Goal: Transaction & Acquisition: Obtain resource

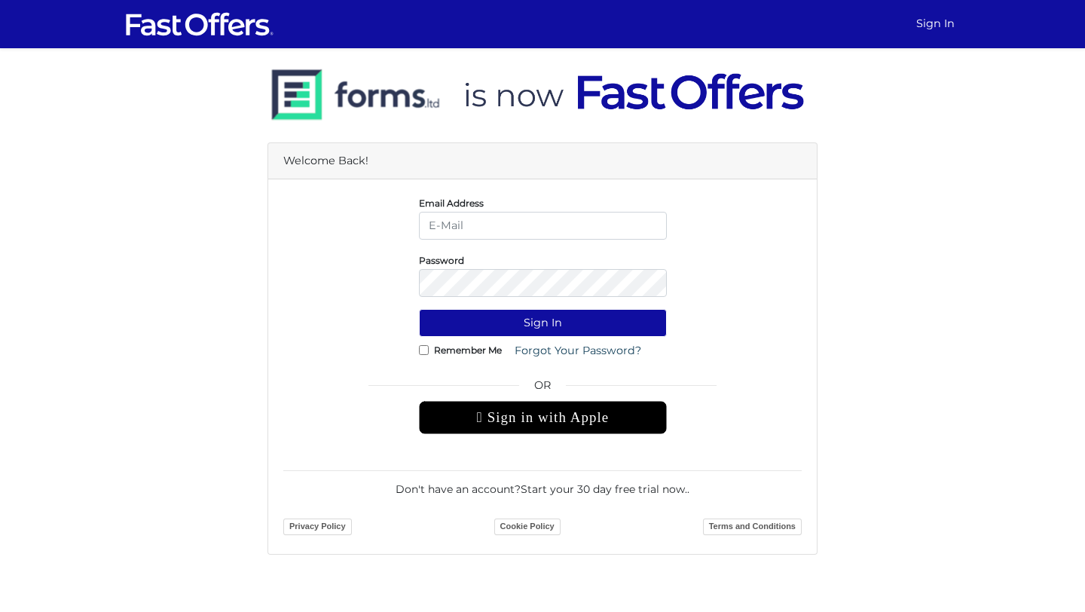
click at [590, 419] on div " Sign in with Apple" at bounding box center [543, 417] width 248 height 33
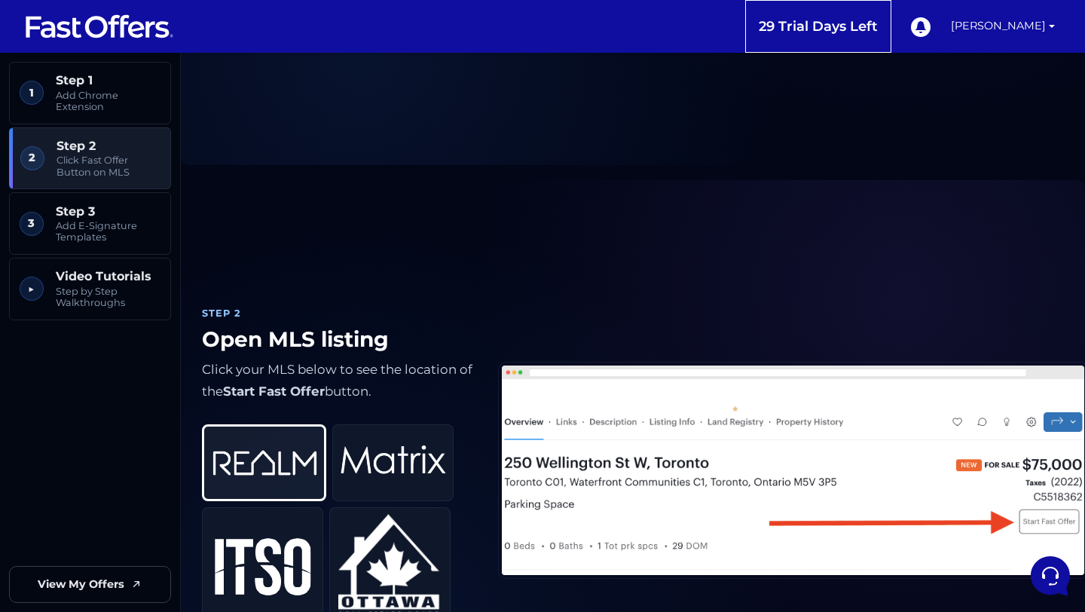
scroll to position [476, 0]
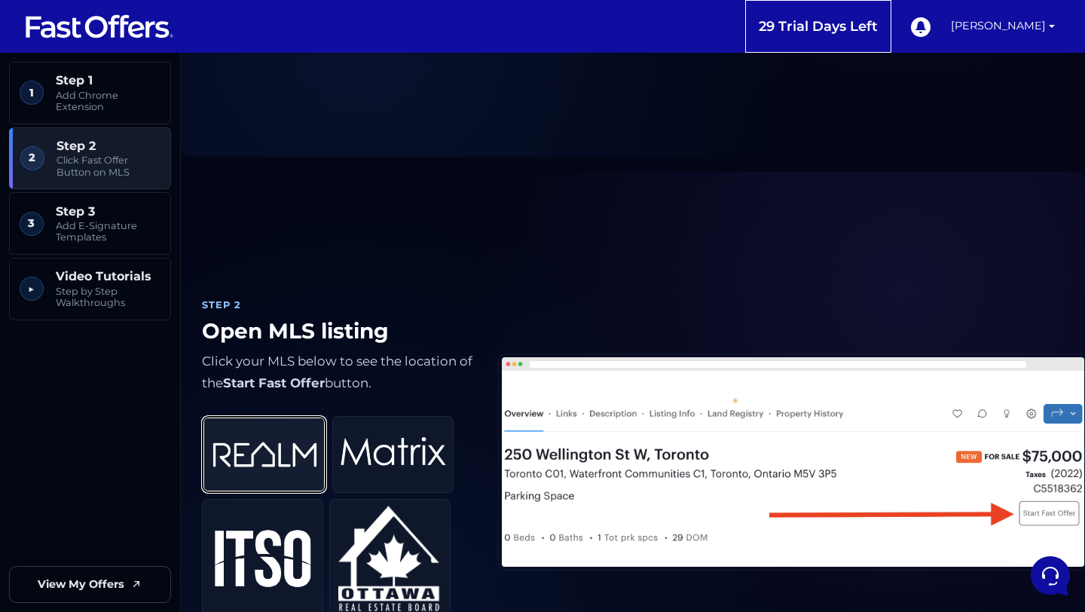
click at [271, 448] on img at bounding box center [265, 455] width 106 height 62
click at [601, 426] on img at bounding box center [793, 462] width 589 height 216
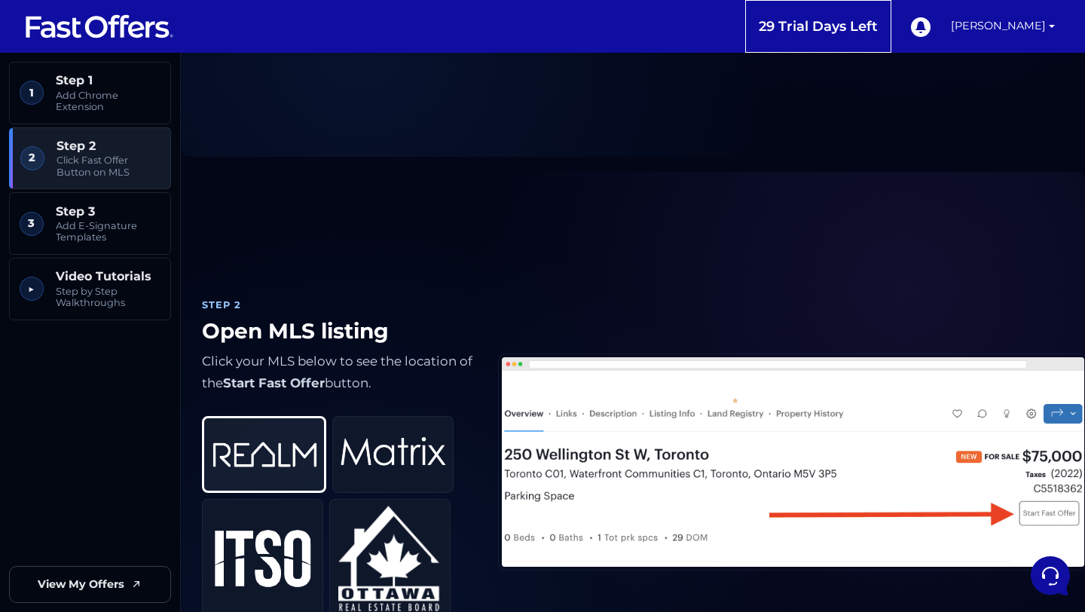
click at [801, 452] on img at bounding box center [793, 462] width 589 height 216
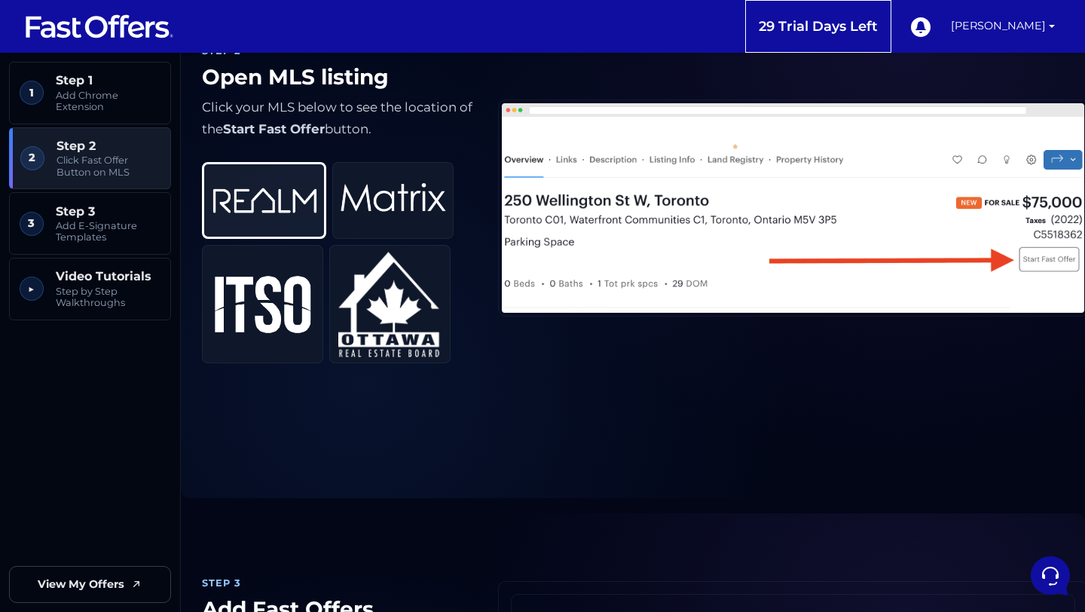
scroll to position [681, 0]
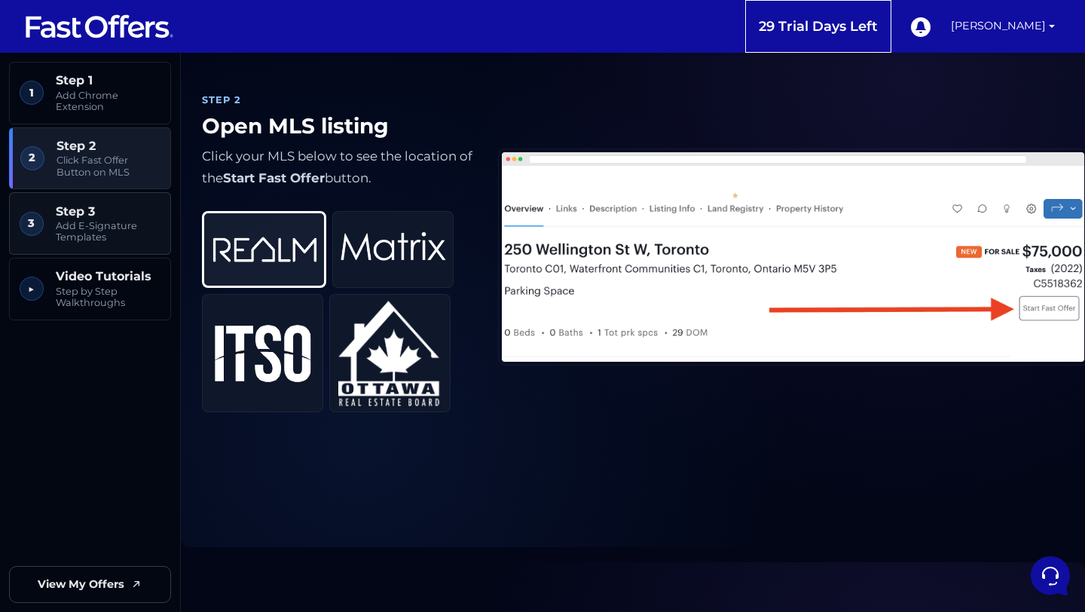
click at [112, 228] on span "Add E-Signature Templates" at bounding box center [108, 231] width 105 height 23
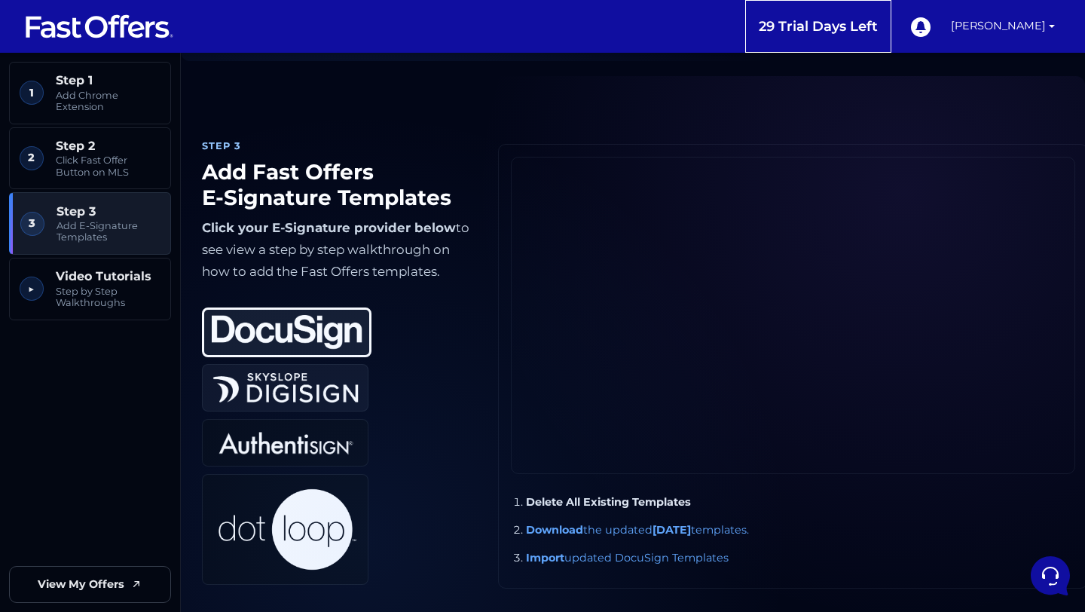
scroll to position [1156, 0]
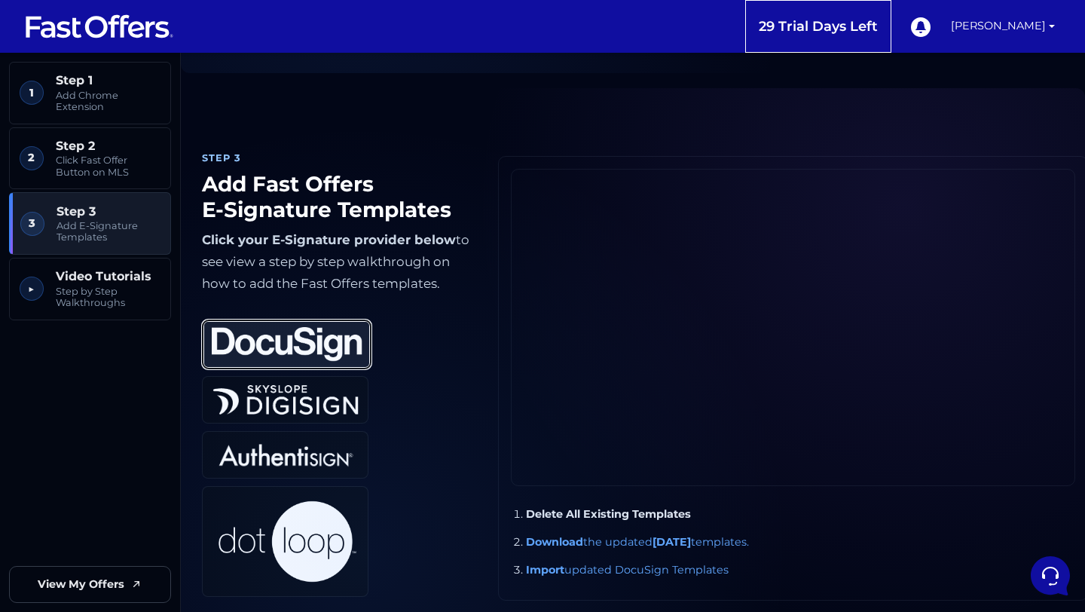
click at [316, 341] on img at bounding box center [287, 344] width 151 height 35
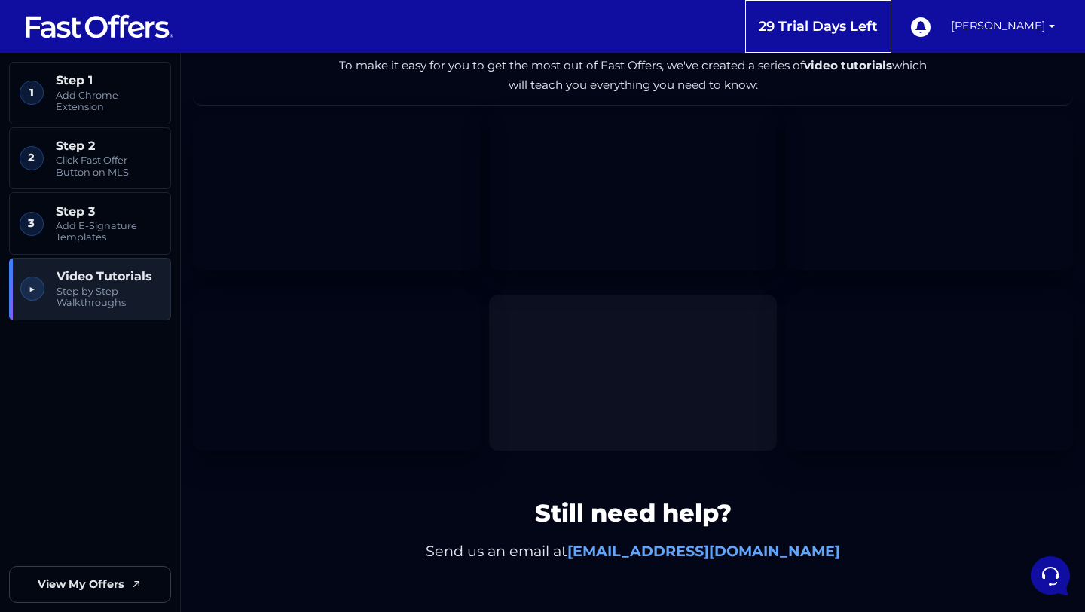
scroll to position [2322, 0]
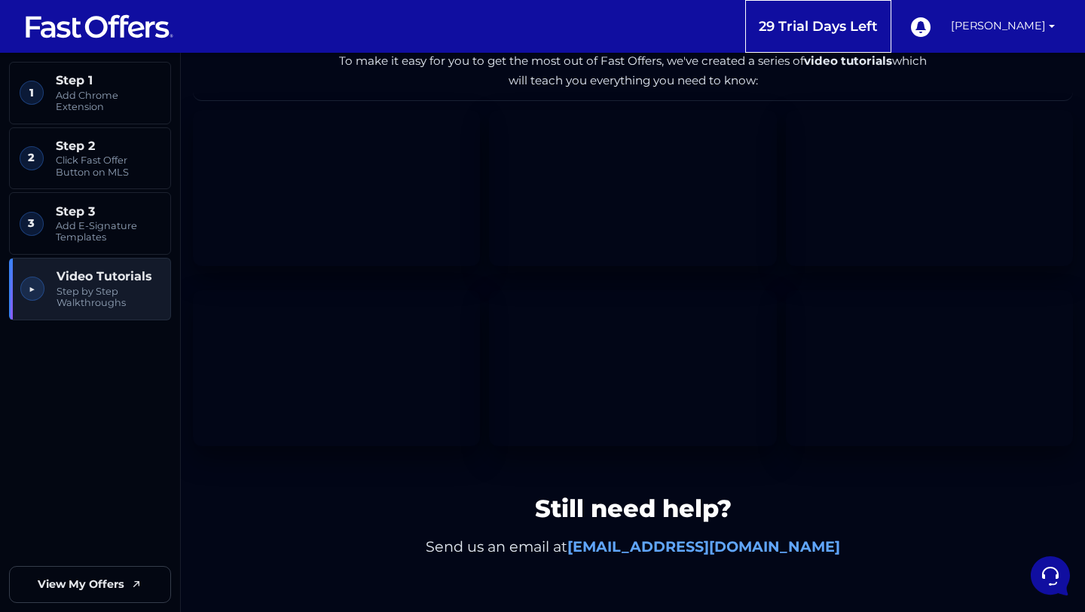
click at [693, 553] on strong "support@fastoffers.ca" at bounding box center [704, 546] width 273 height 18
click at [696, 543] on strong "support@fastoffers.ca" at bounding box center [704, 546] width 273 height 18
click at [139, 588] on icon at bounding box center [136, 584] width 12 height 12
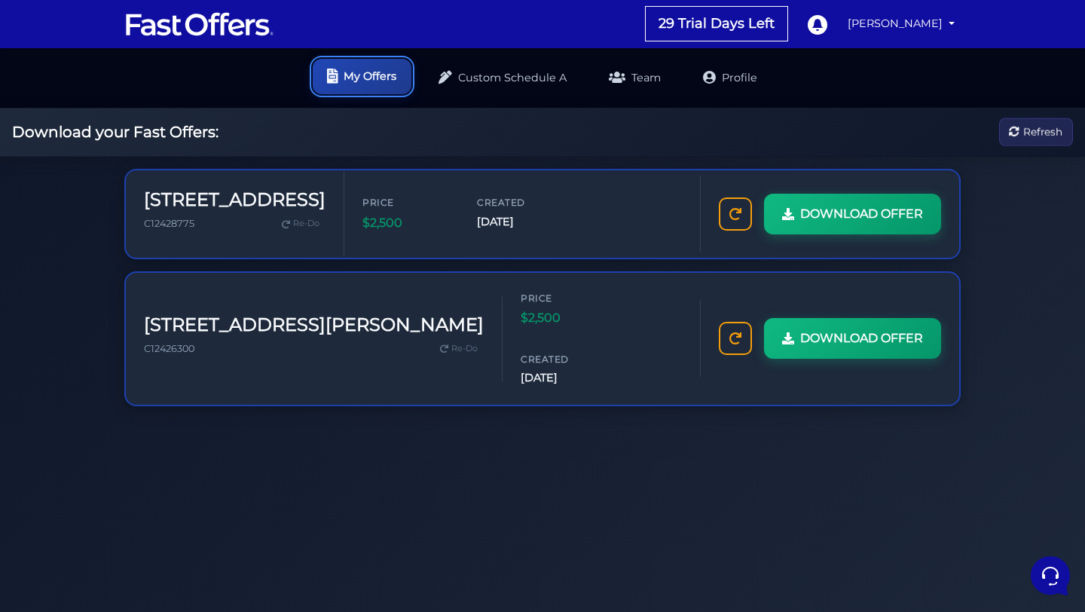
click at [399, 76] on link "My Offers" at bounding box center [362, 76] width 99 height 35
click at [797, 121] on div "Download your Fast Offers: Refresh" at bounding box center [542, 133] width 1085 height 48
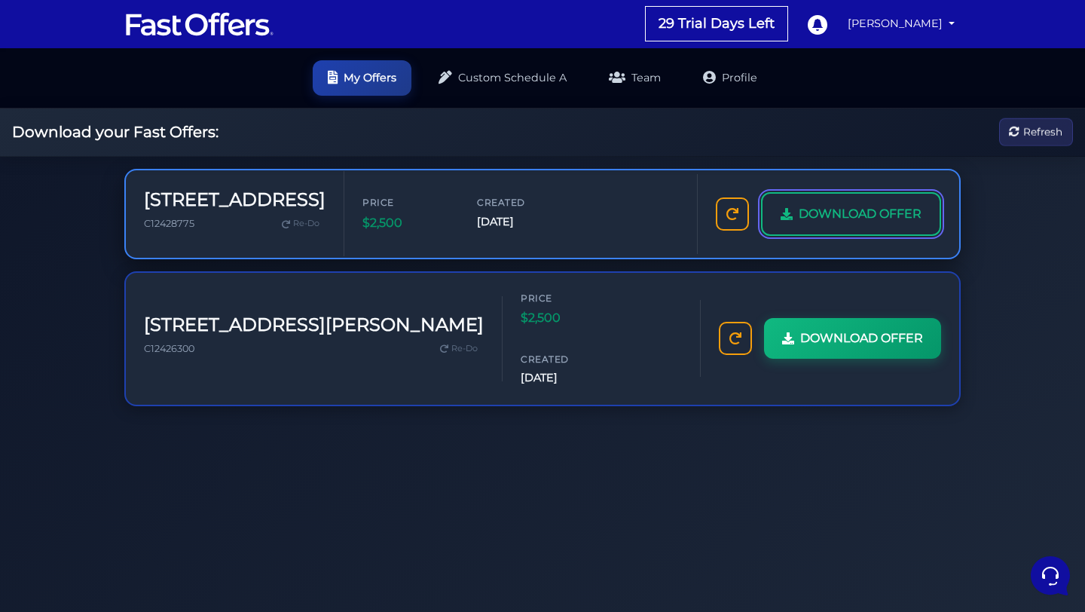
click at [840, 209] on span "DOWNLOAD OFFER" at bounding box center [860, 214] width 123 height 20
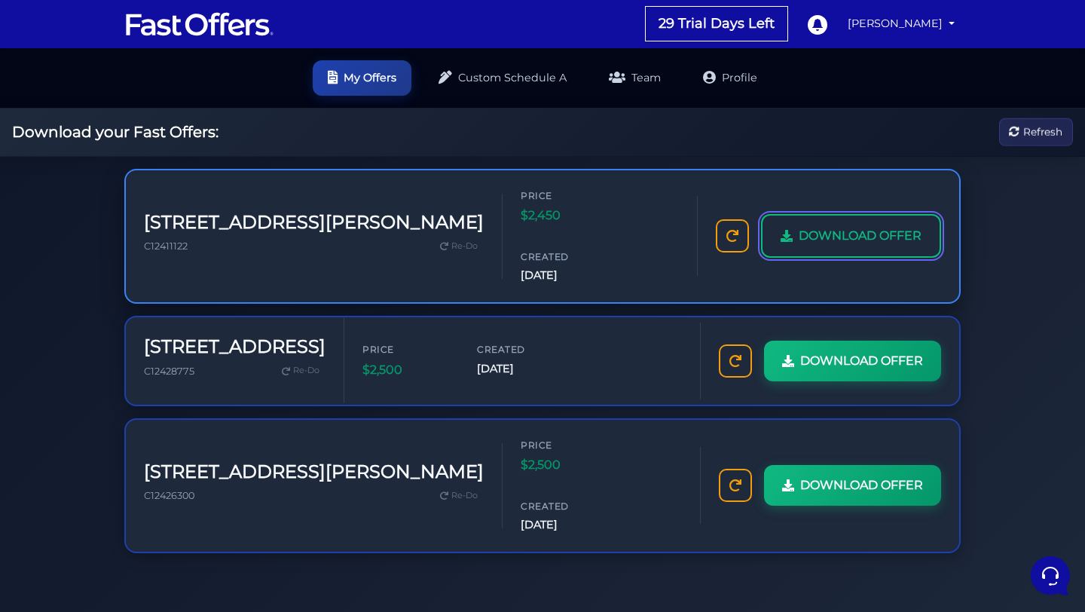
click at [829, 226] on span "DOWNLOAD OFFER" at bounding box center [860, 236] width 123 height 20
